Goal: Navigation & Orientation: Find specific page/section

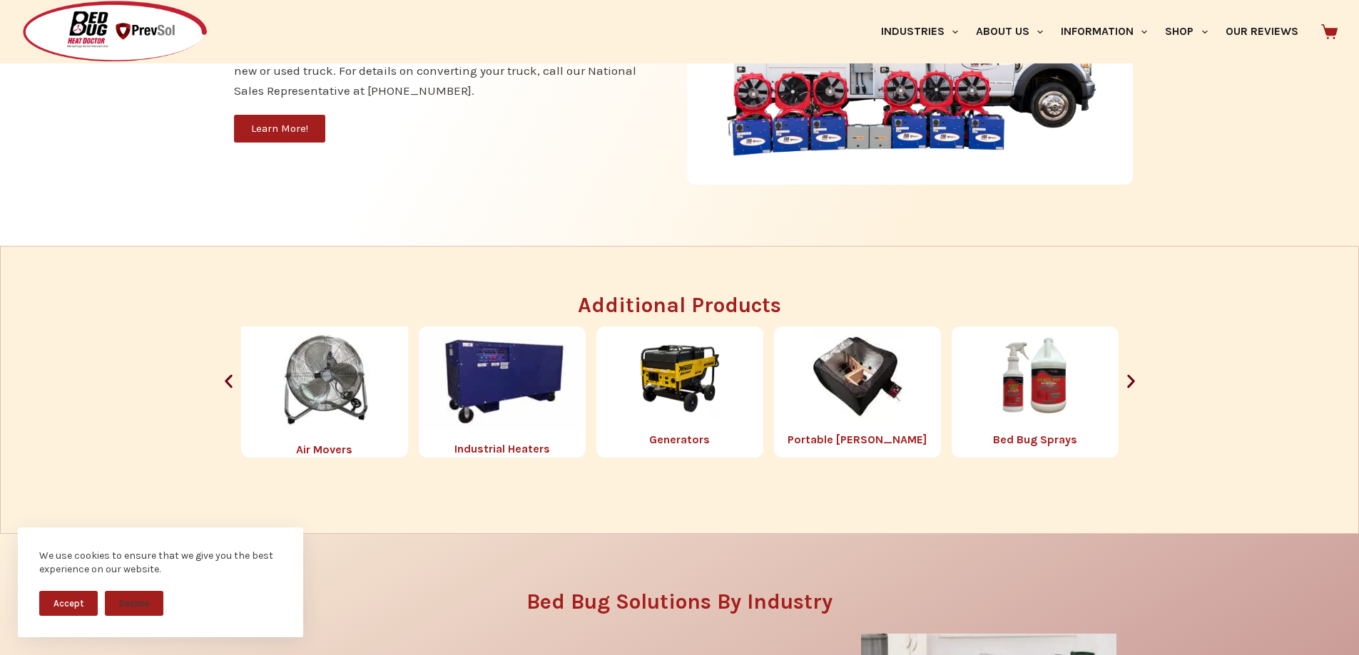
scroll to position [1585, 0]
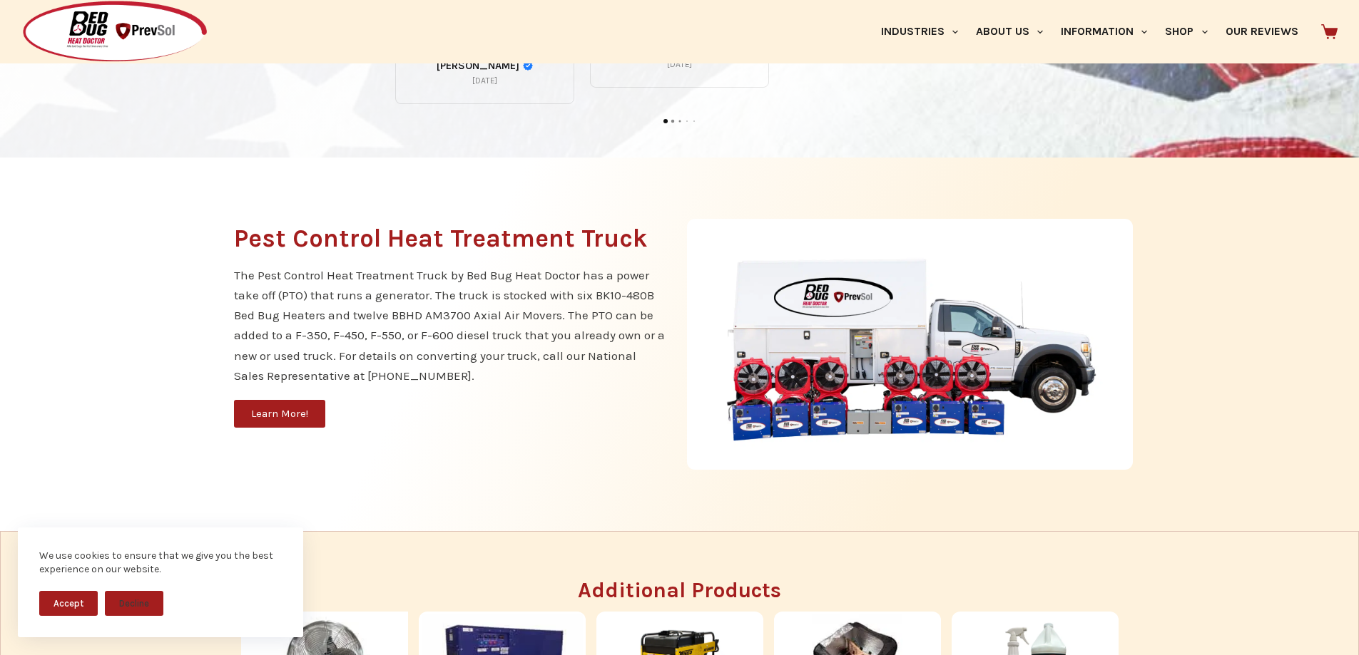
click at [1137, 655] on icon "Next slide" at bounding box center [1131, 667] width 18 height 18
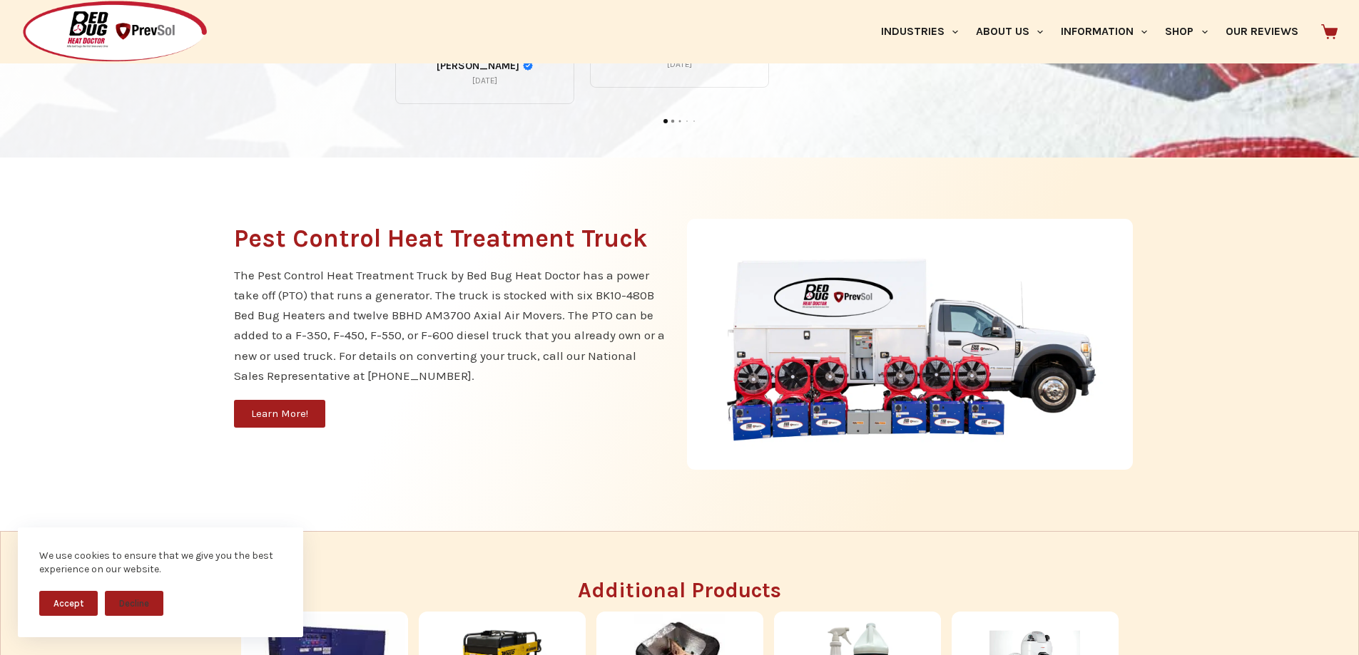
click at [1137, 655] on icon "Next slide" at bounding box center [1131, 667] width 18 height 18
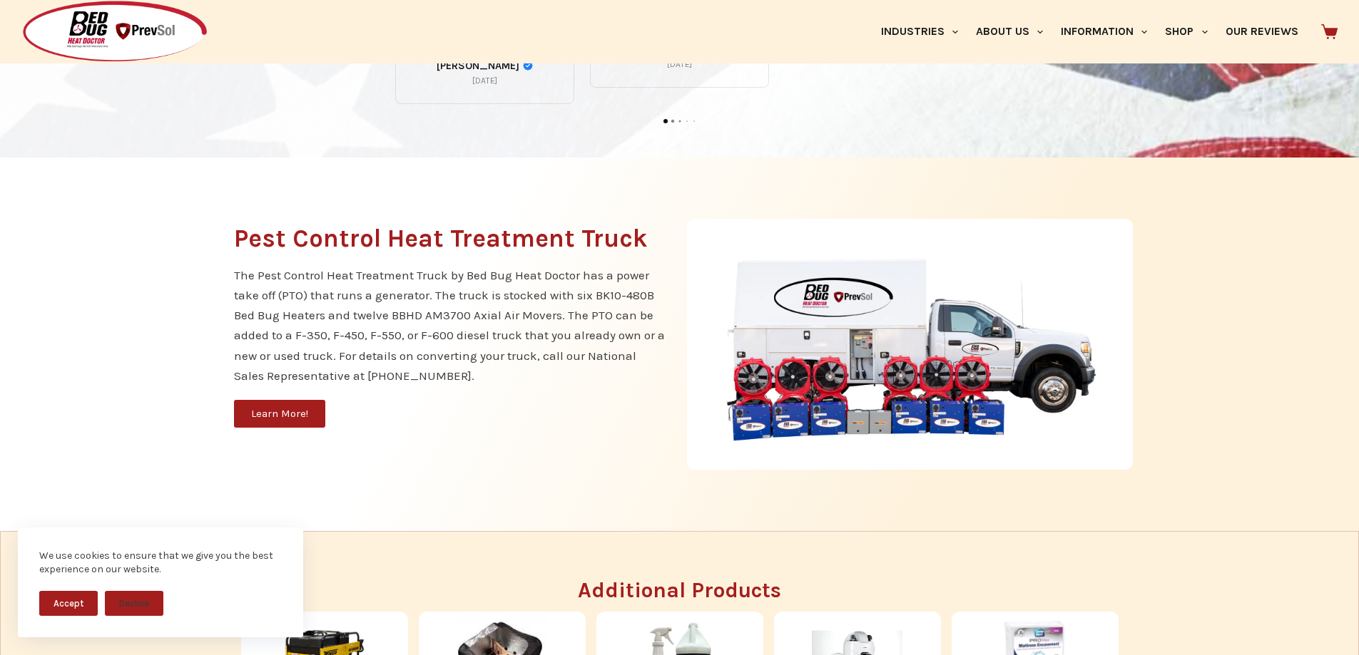
click at [1137, 655] on icon "Next slide" at bounding box center [1131, 667] width 18 height 18
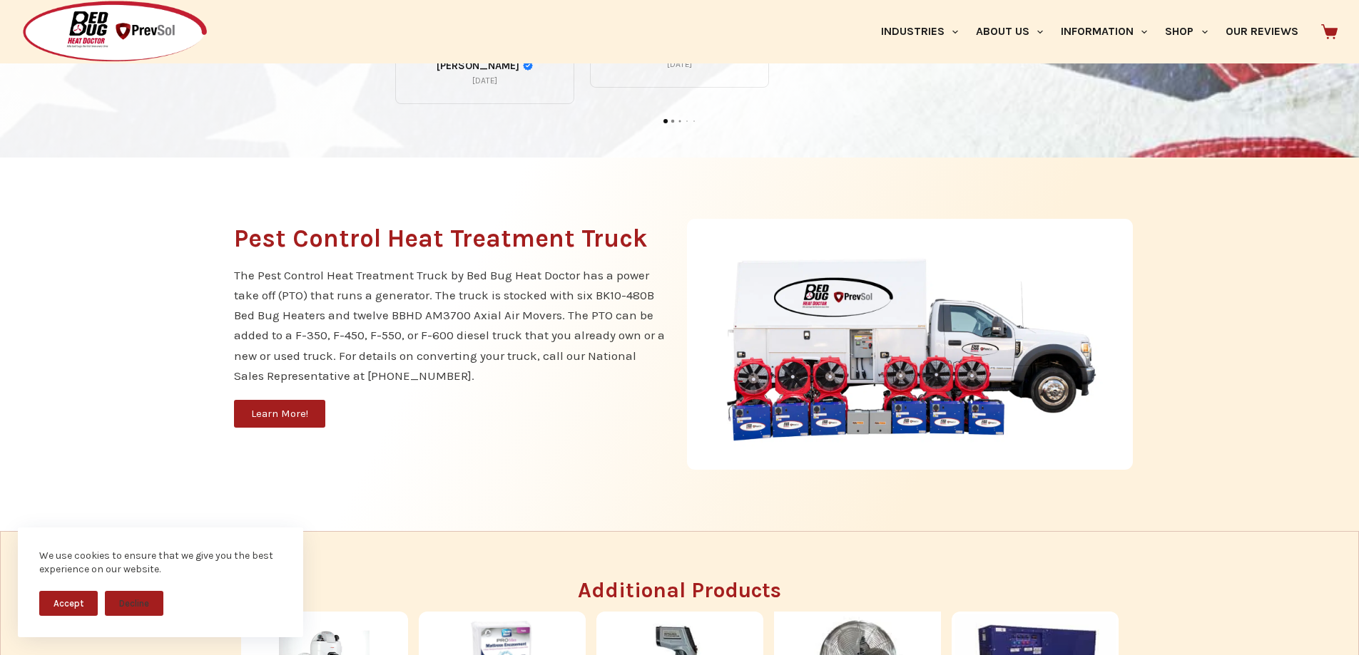
click at [1137, 655] on icon "Next slide" at bounding box center [1131, 667] width 18 height 18
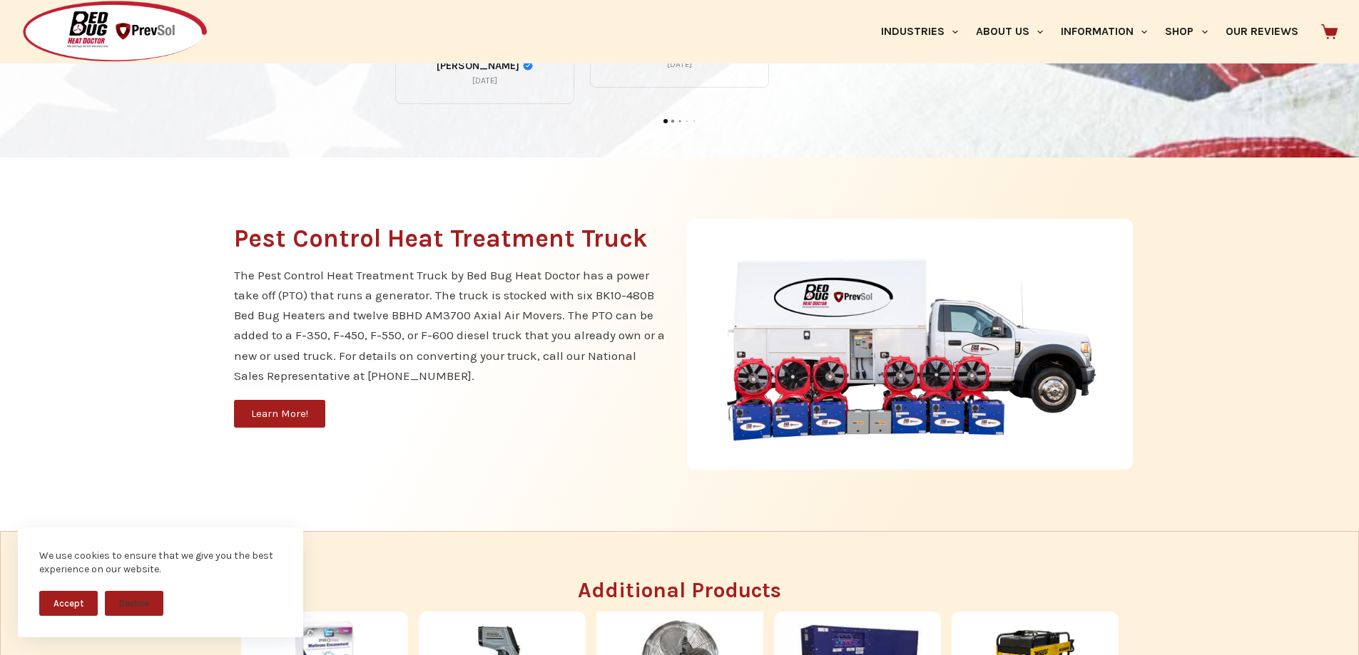
click at [1137, 655] on icon "Next slide" at bounding box center [1131, 667] width 18 height 18
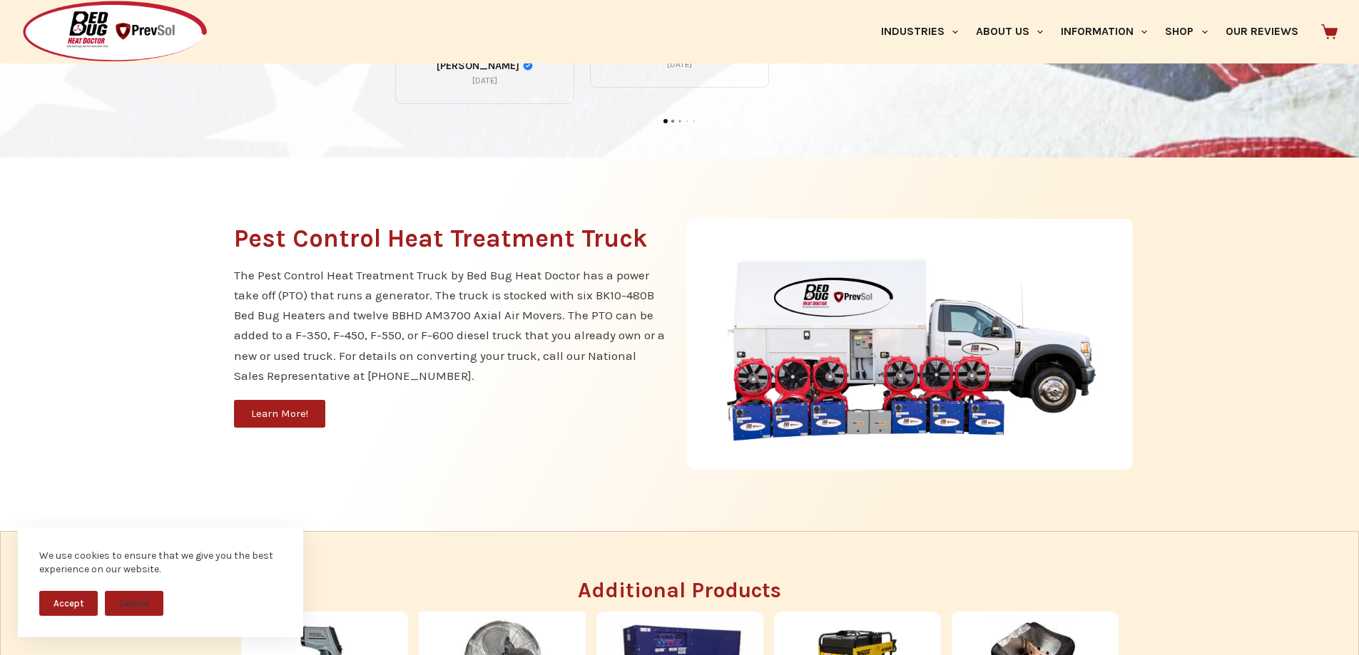
click at [1137, 655] on icon "Next slide" at bounding box center [1131, 667] width 18 height 18
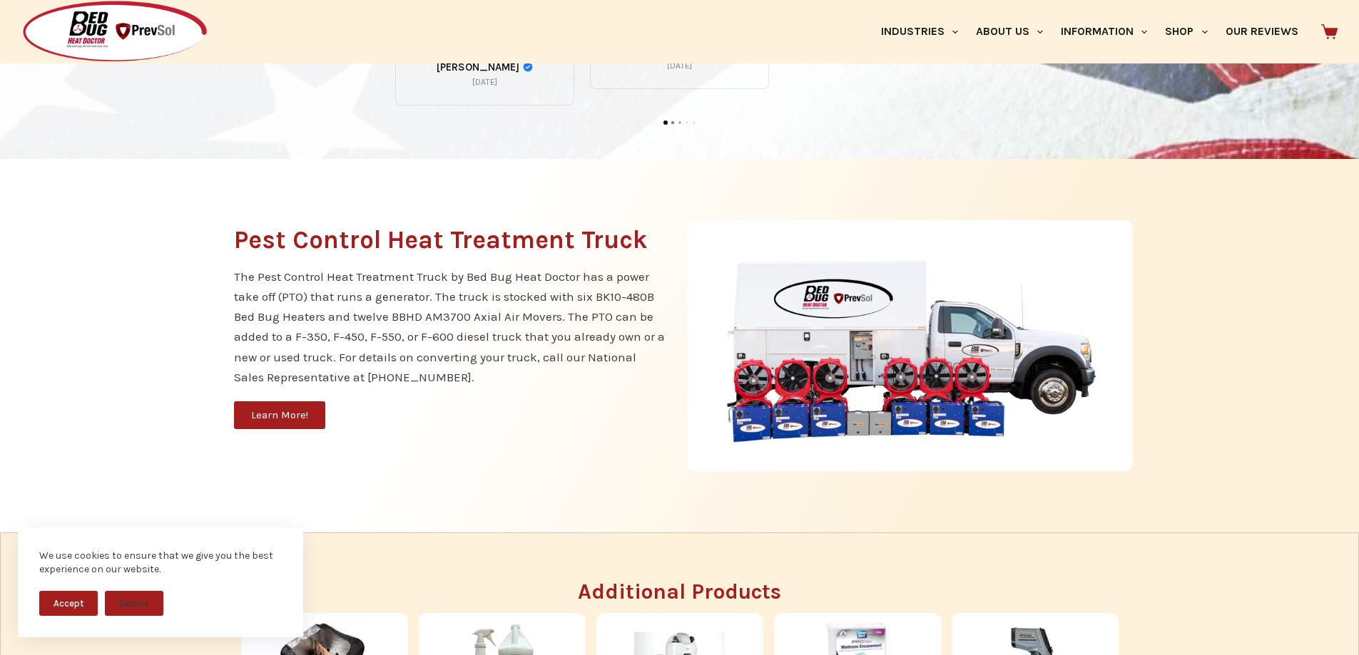
click at [69, 600] on button "Accept" at bounding box center [68, 603] width 58 height 25
